Goal: Information Seeking & Learning: Learn about a topic

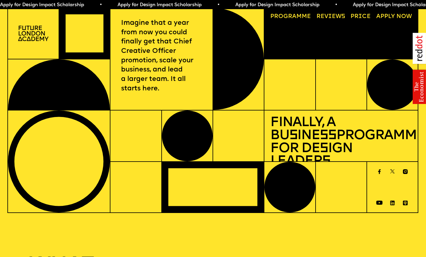
click at [302, 15] on link "Progr a mme" at bounding box center [290, 17] width 46 height 12
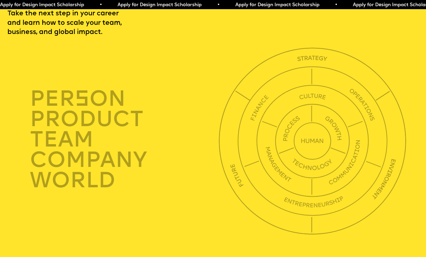
scroll to position [1482, 0]
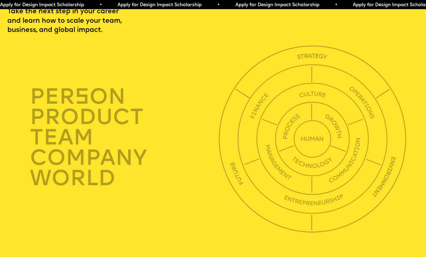
click at [315, 5] on span "Apply for Design Impact Scholarship • Apply for Design Impact Scholarship • App…" at bounding box center [292, 5] width 588 height 5
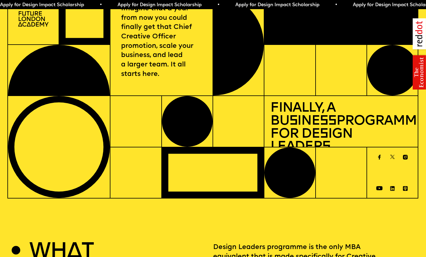
scroll to position [0, 0]
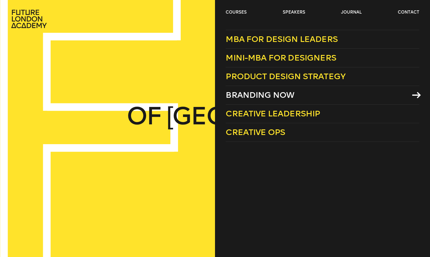
click at [255, 96] on span "Branding Now" at bounding box center [260, 95] width 69 height 10
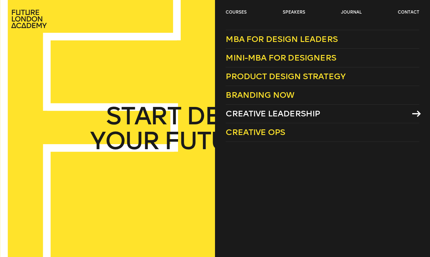
click at [257, 114] on span "Creative Leadership" at bounding box center [273, 114] width 94 height 10
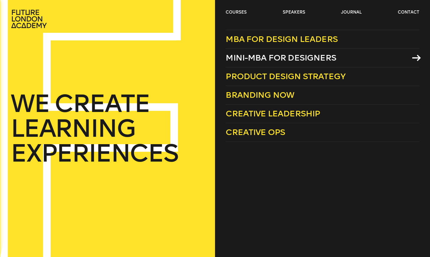
click at [254, 52] on link "Mini-MBA for Designers" at bounding box center [323, 58] width 194 height 19
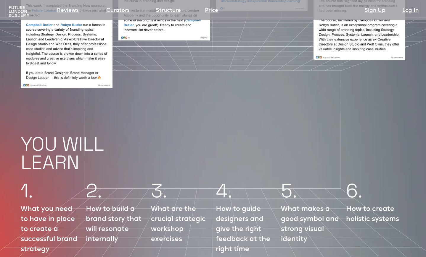
scroll to position [562, 0]
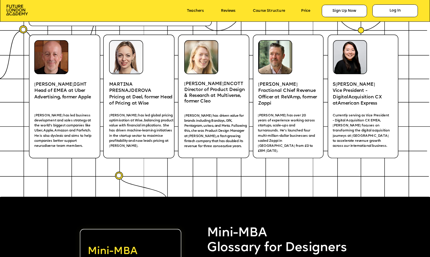
scroll to position [965, 0]
